Goal: Transaction & Acquisition: Purchase product/service

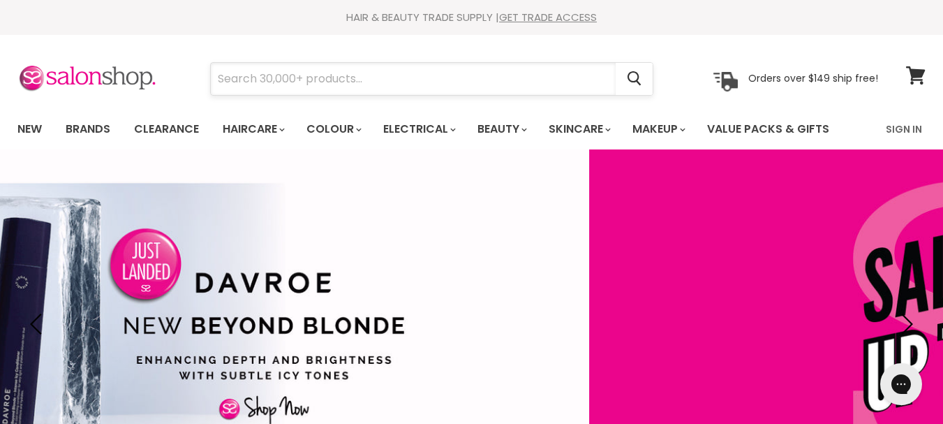
click at [241, 78] on input "Search" at bounding box center [413, 79] width 405 height 32
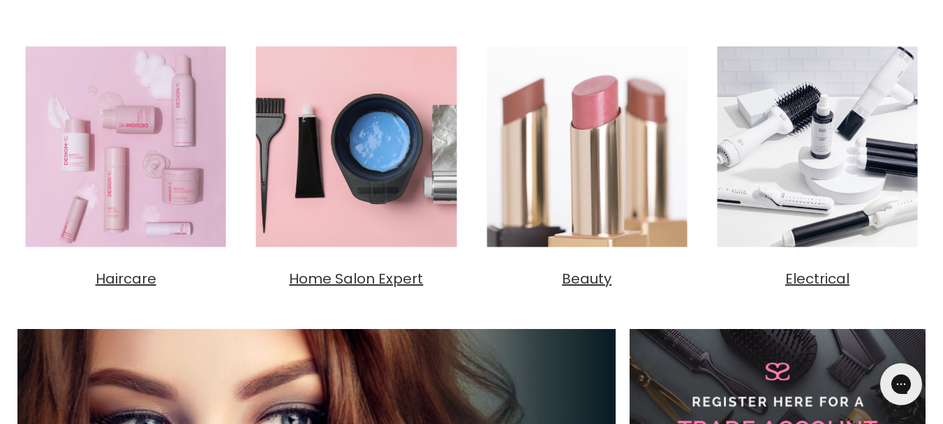
scroll to position [494, 0]
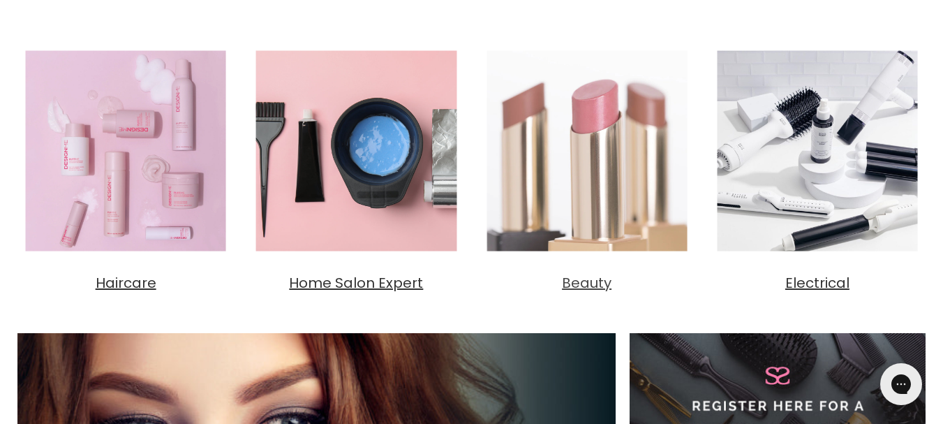
type input "HEALTHY HORSE"
click at [590, 288] on span "Beauty" at bounding box center [587, 283] width 50 height 20
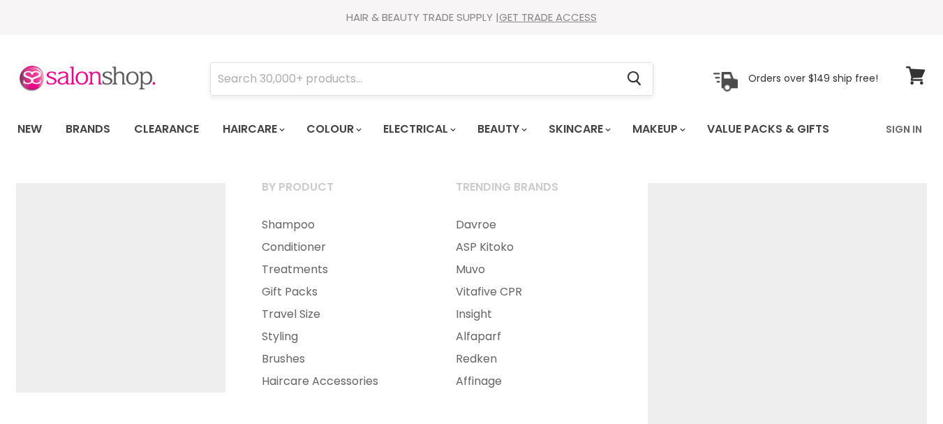
click at [255, 73] on input "Search" at bounding box center [413, 79] width 405 height 32
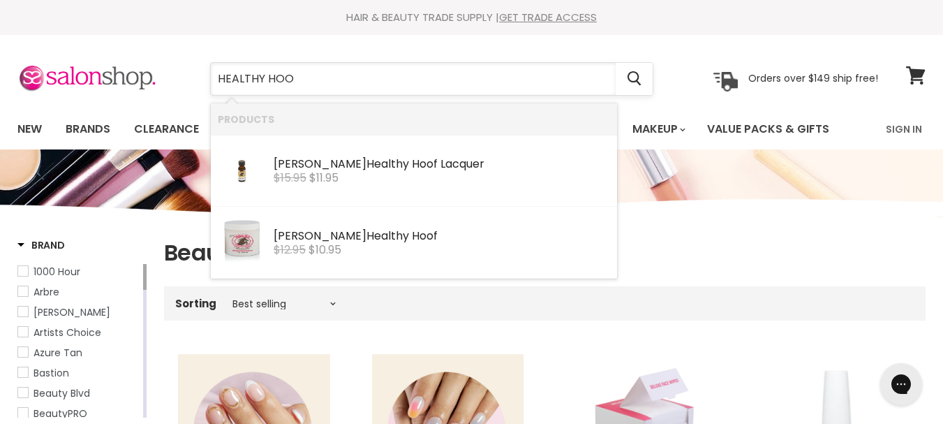
type input "HEALTHY HOOF"
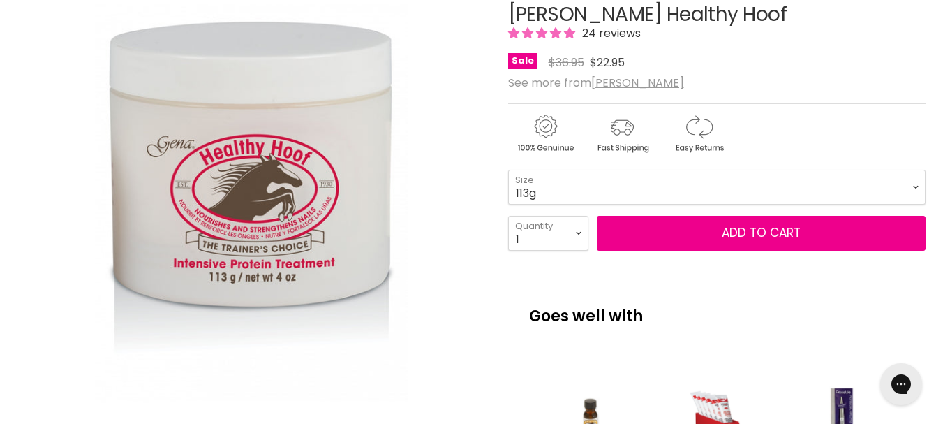
scroll to position [194, 0]
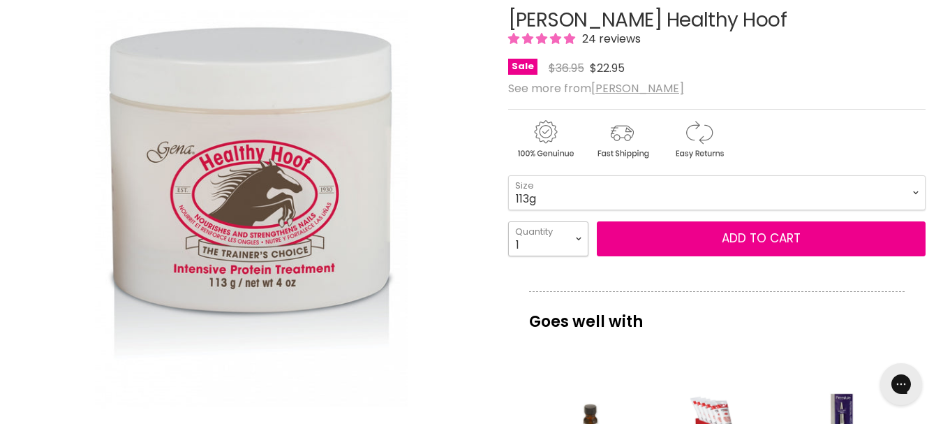
click at [579, 237] on select "1 2 3 4 5 6 7 8 9 10+" at bounding box center [548, 238] width 80 height 35
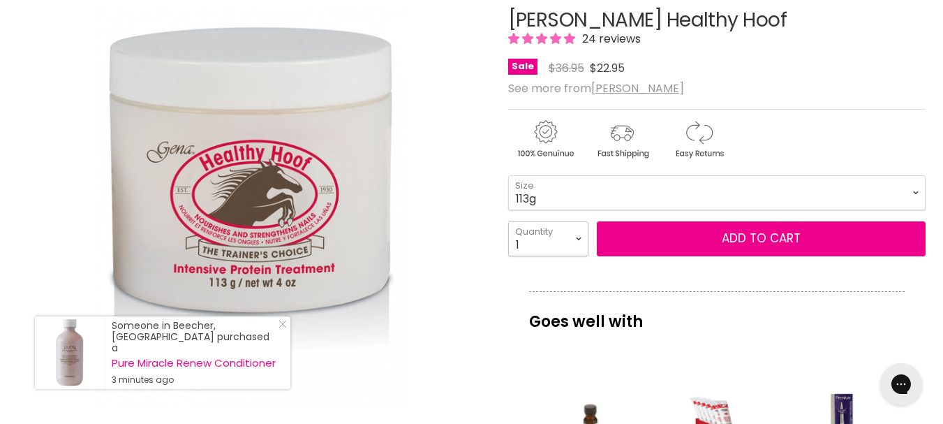
select select "2"
click at [508, 221] on select "1 2 3 4 5 6 7 8 9 10+" at bounding box center [548, 238] width 80 height 35
type input "2"
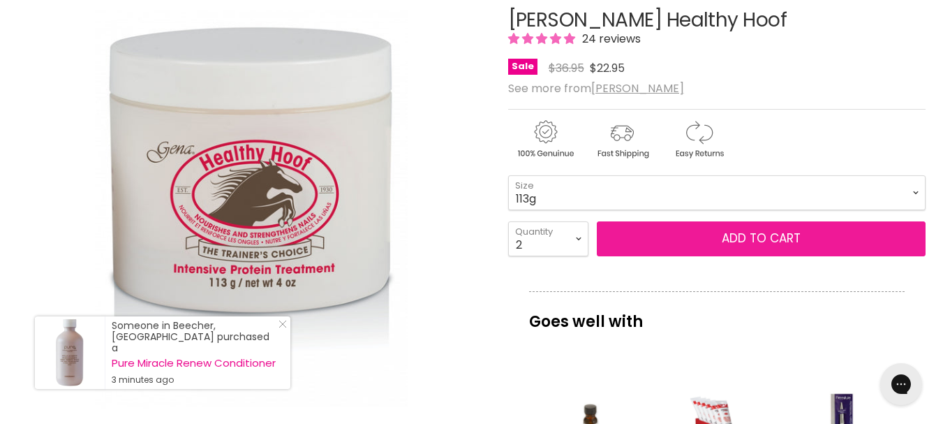
click at [710, 233] on button "Add to cart" at bounding box center [761, 238] width 329 height 35
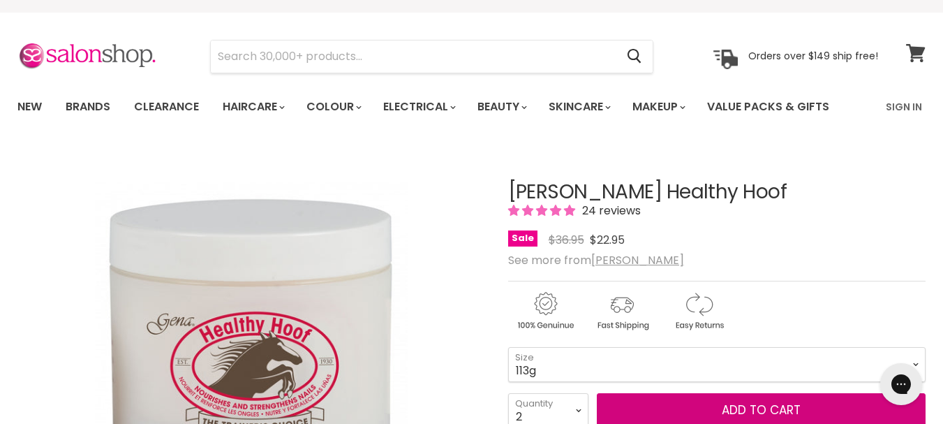
scroll to position [17, 0]
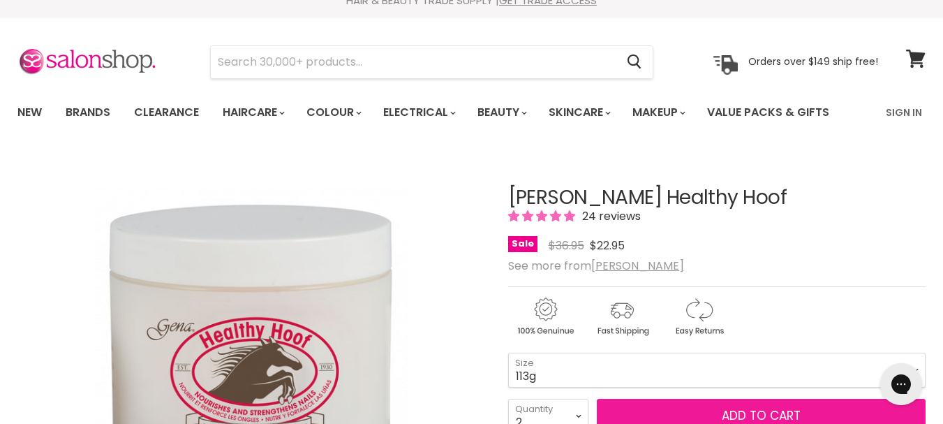
click at [734, 408] on span "Add to cart" at bounding box center [761, 415] width 79 height 17
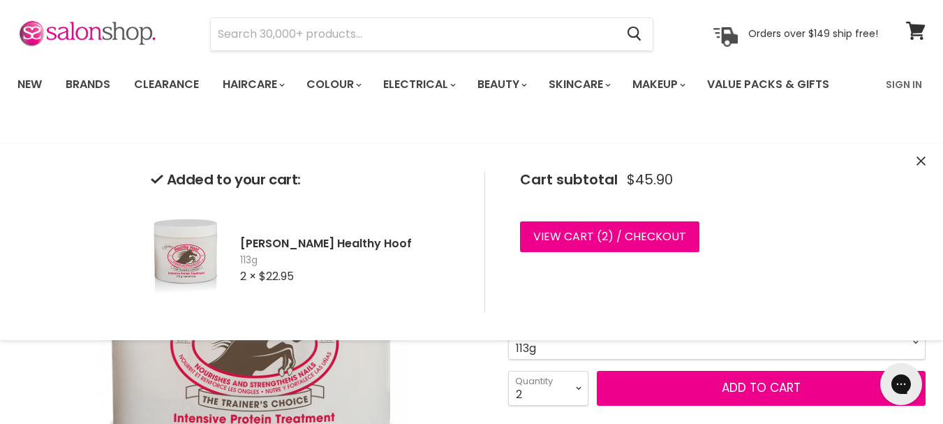
scroll to position [0, 0]
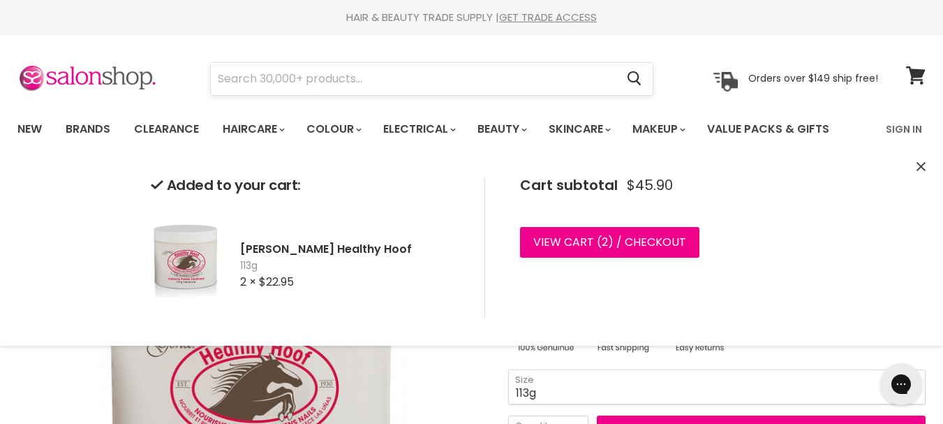
click at [242, 75] on input "Search" at bounding box center [413, 79] width 405 height 32
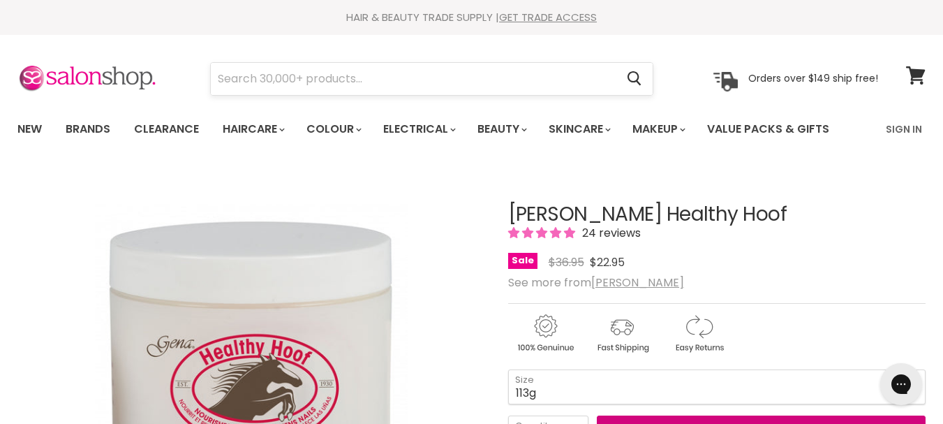
scroll to position [27, 0]
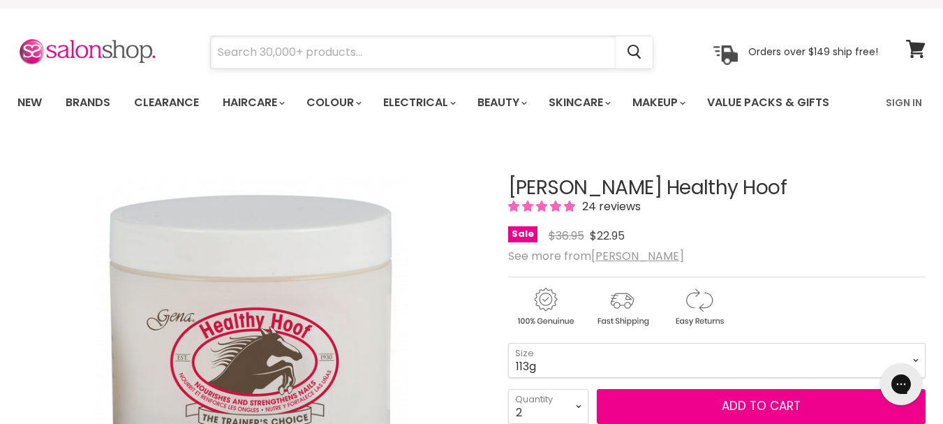
click at [247, 54] on input "Search" at bounding box center [413, 52] width 405 height 32
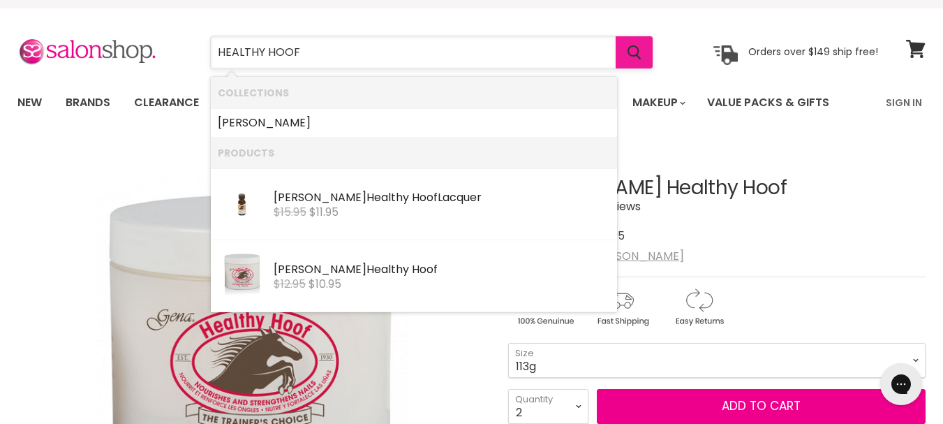
type input "HEALTHY HOOF"
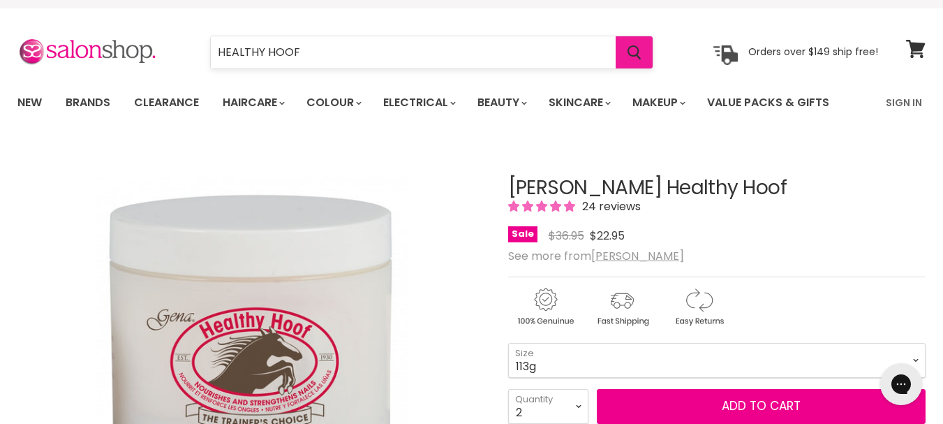
click at [635, 47] on icon "Search" at bounding box center [635, 52] width 14 height 15
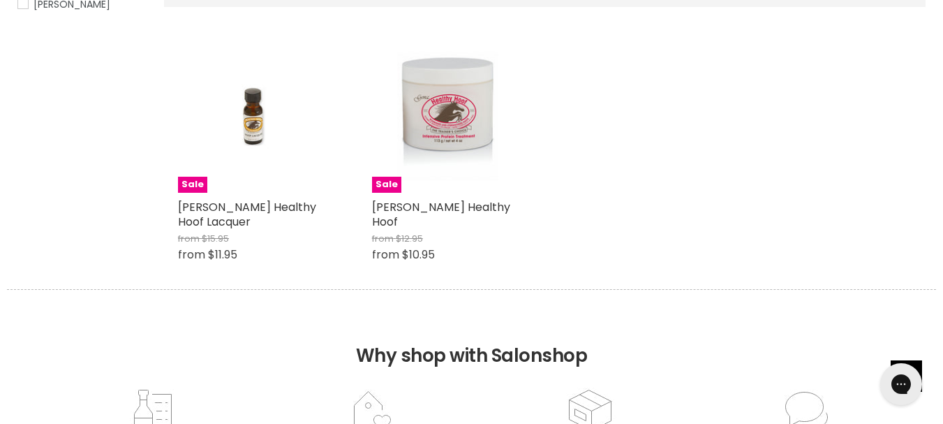
scroll to position [286, 0]
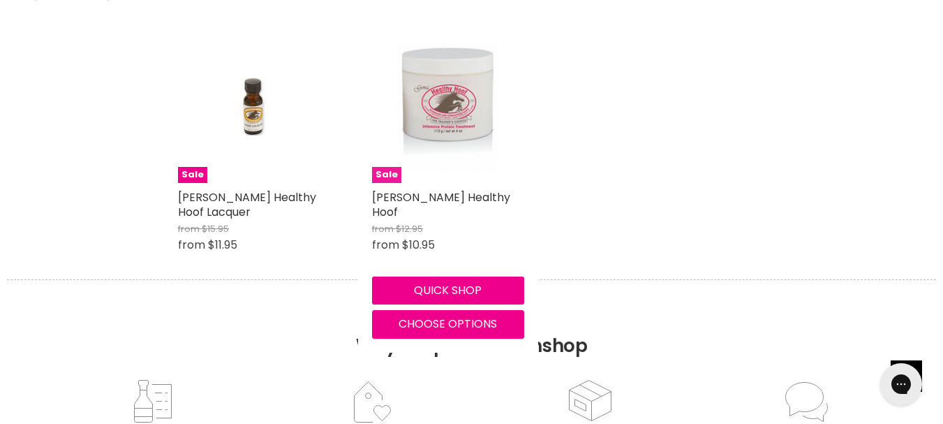
click at [435, 110] on img "Main content" at bounding box center [447, 107] width 101 height 152
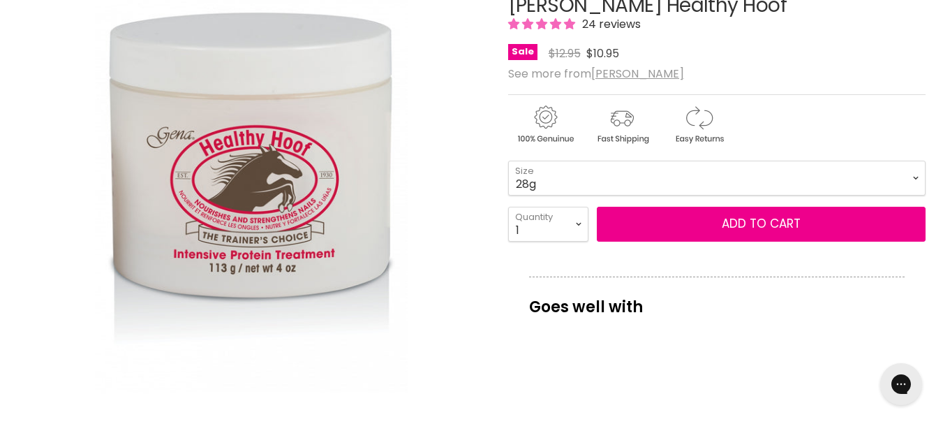
scroll to position [170, 0]
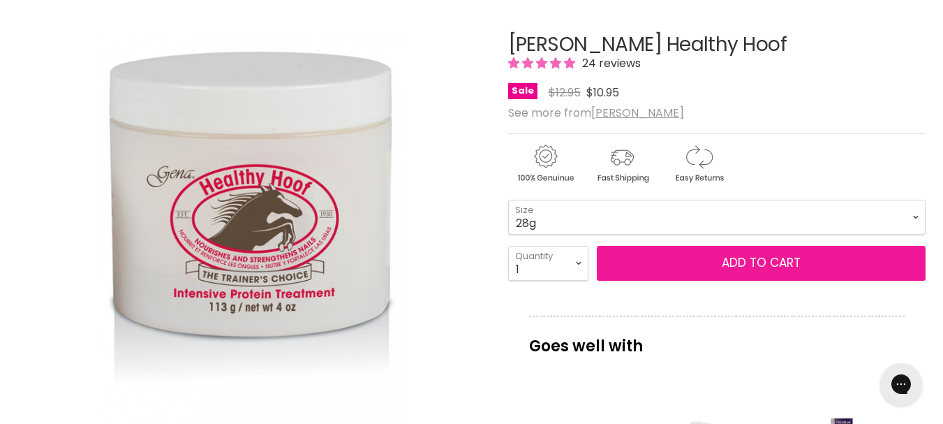
click at [727, 262] on span "Add to cart" at bounding box center [761, 262] width 79 height 17
click at [735, 258] on span "Add to cart" at bounding box center [761, 262] width 79 height 17
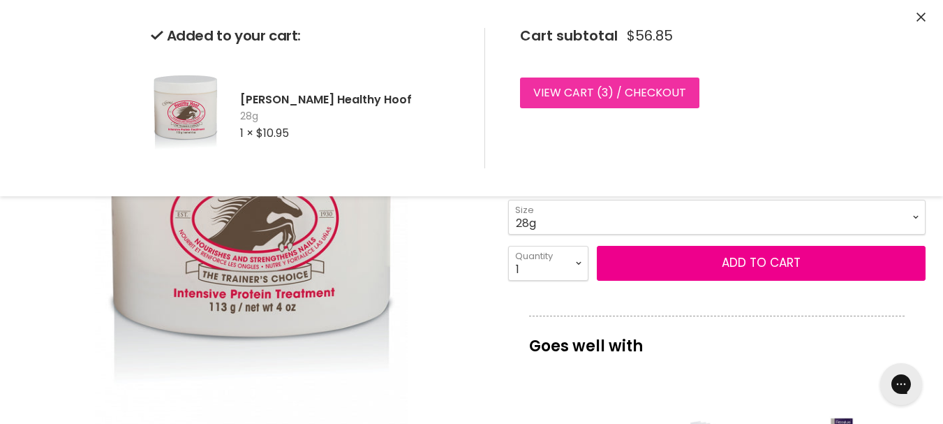
click at [572, 93] on link "View cart ( 3 ) / Checkout" at bounding box center [609, 92] width 179 height 31
